Goal: Task Accomplishment & Management: Manage account settings

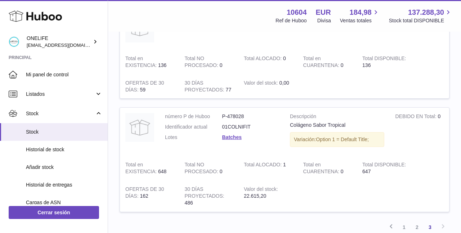
scroll to position [183, 0]
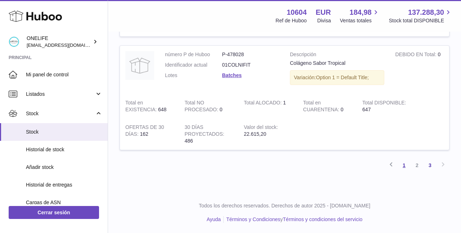
click at [402, 166] on link "1" at bounding box center [404, 165] width 13 height 13
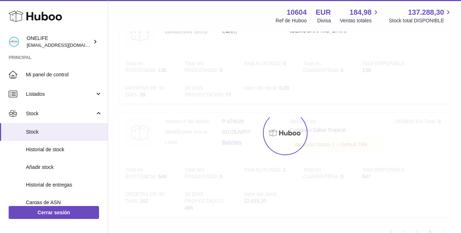
scroll to position [32, 0]
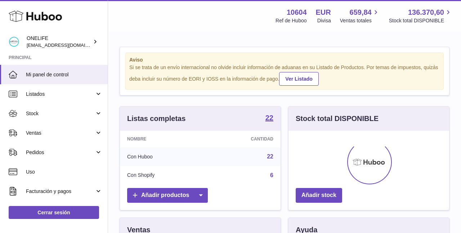
scroll to position [112, 161]
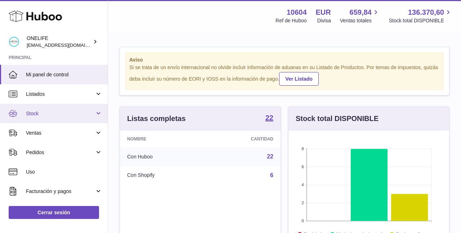
click at [31, 115] on span "Stock" at bounding box center [60, 113] width 69 height 7
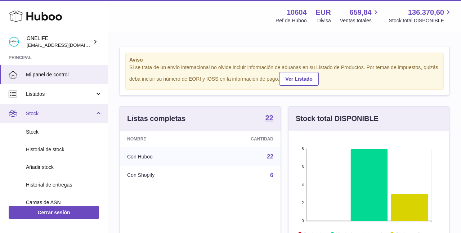
click at [35, 115] on span "Stock" at bounding box center [60, 113] width 69 height 7
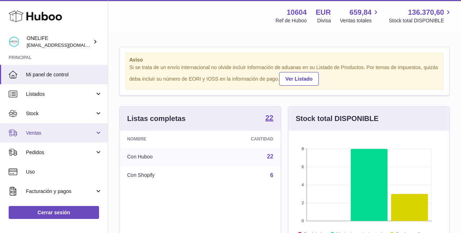
click at [42, 134] on span "Ventas" at bounding box center [60, 133] width 69 height 7
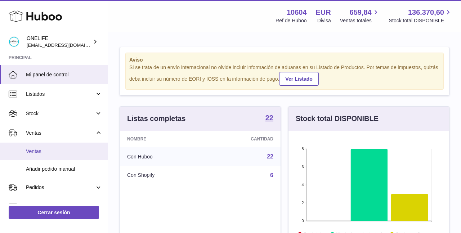
click at [69, 154] on span "Ventas" at bounding box center [64, 151] width 76 height 7
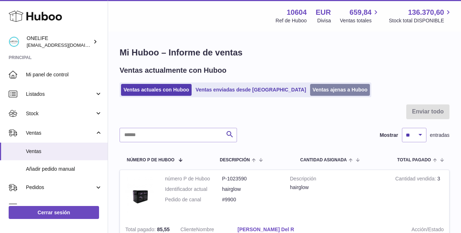
click at [319, 89] on link "Ventas ajenas a Huboo" at bounding box center [340, 90] width 60 height 12
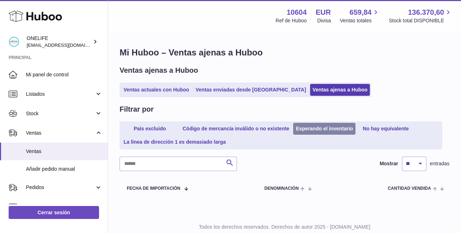
scroll to position [22, 0]
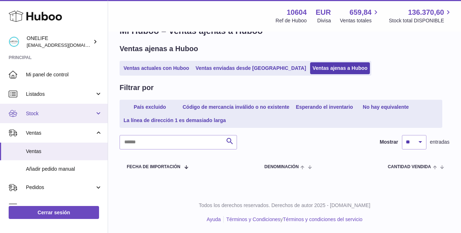
click at [68, 115] on span "Stock" at bounding box center [60, 113] width 69 height 7
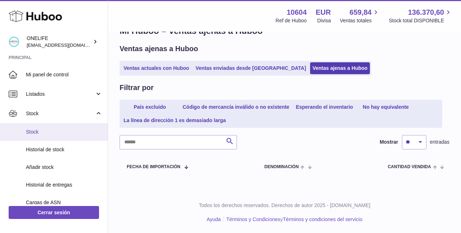
click at [51, 134] on span "Stock" at bounding box center [64, 132] width 76 height 7
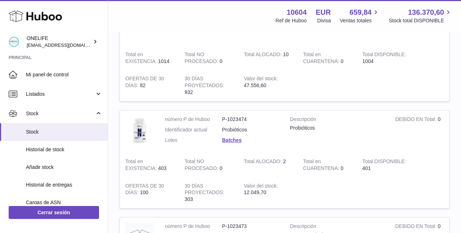
scroll to position [246, 0]
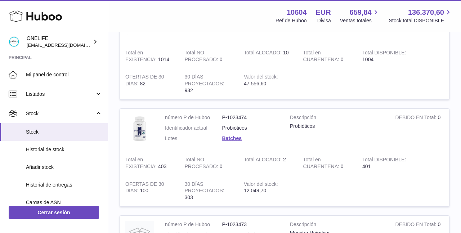
drag, startPoint x: 222, startPoint y: 115, endPoint x: 247, endPoint y: 115, distance: 24.9
click at [247, 115] on dd "P-1023474" at bounding box center [250, 117] width 57 height 7
drag, startPoint x: 222, startPoint y: 116, endPoint x: 247, endPoint y: 116, distance: 25.2
click at [247, 116] on dd "P-1023474" at bounding box center [250, 117] width 57 height 7
copy dd "P-1023474"
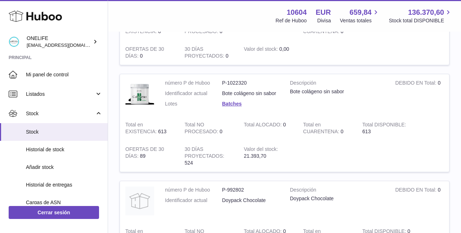
scroll to position [785, 0]
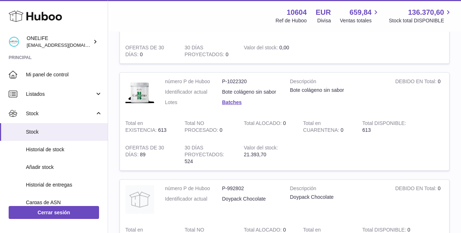
drag, startPoint x: 222, startPoint y: 76, endPoint x: 238, endPoint y: 74, distance: 16.3
click at [238, 78] on dd "P-1022320" at bounding box center [250, 81] width 57 height 7
drag, startPoint x: 222, startPoint y: 76, endPoint x: 246, endPoint y: 80, distance: 24.1
click at [246, 80] on dd "P-1022320" at bounding box center [250, 81] width 57 height 7
copy dd "P-1022320"
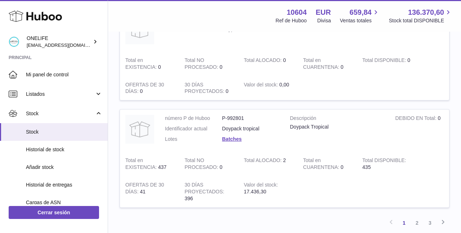
scroll to position [955, 0]
drag, startPoint x: 223, startPoint y: 112, endPoint x: 244, endPoint y: 116, distance: 21.2
click at [244, 116] on dd "P-992801" at bounding box center [250, 117] width 57 height 7
copy dd "P-992801"
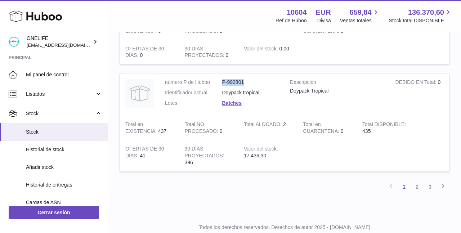
scroll to position [995, 0]
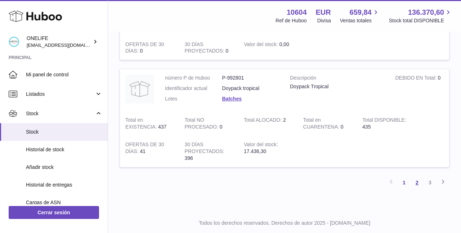
click at [415, 177] on link "2" at bounding box center [417, 182] width 13 height 13
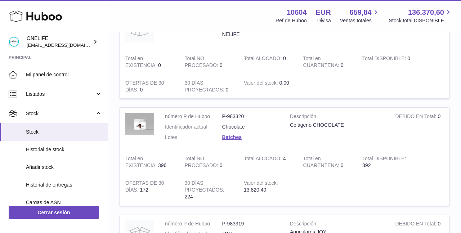
scroll to position [124, 0]
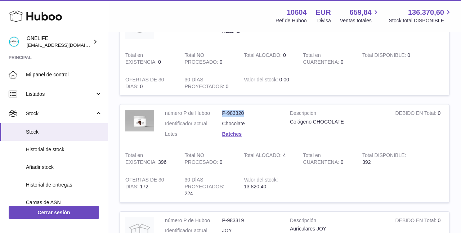
drag, startPoint x: 222, startPoint y: 113, endPoint x: 244, endPoint y: 113, distance: 22.0
click at [244, 113] on dd "P-983320" at bounding box center [250, 113] width 57 height 7
copy dd "P-983320"
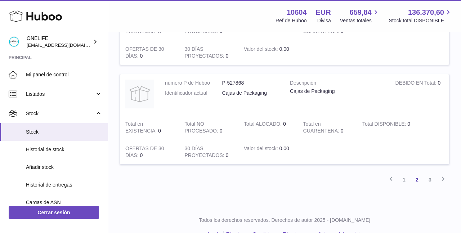
scroll to position [979, 0]
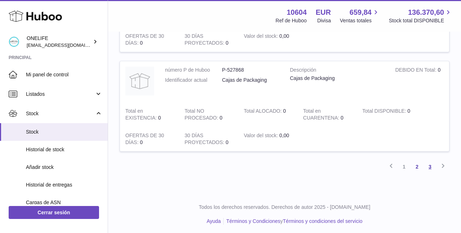
click at [428, 162] on link "3" at bounding box center [430, 166] width 13 height 13
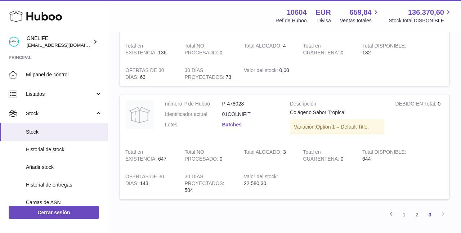
scroll to position [148, 0]
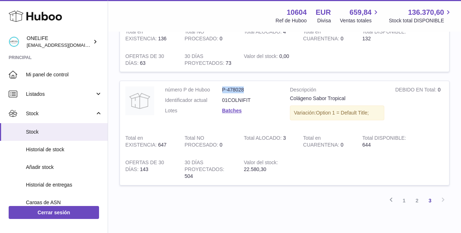
drag, startPoint x: 222, startPoint y: 89, endPoint x: 252, endPoint y: 88, distance: 29.6
click at [252, 88] on dd "P-478028" at bounding box center [250, 89] width 57 height 7
copy dd "P-478028"
